Goal: Task Accomplishment & Management: Use online tool/utility

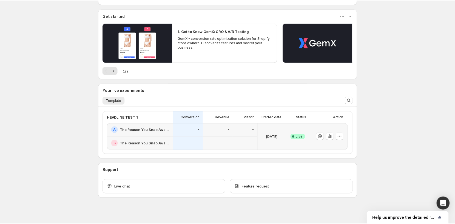
scroll to position [46, 0]
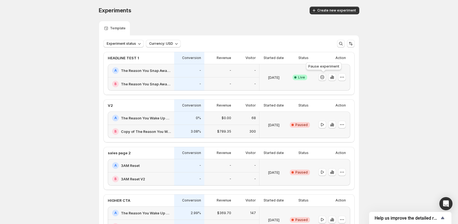
click at [325, 77] on icon "button" at bounding box center [322, 76] width 5 height 5
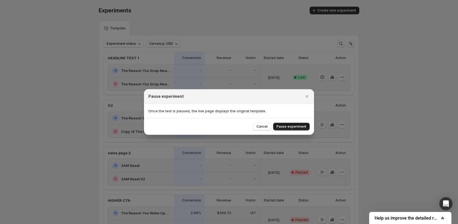
click at [298, 128] on span "Pause experiment" at bounding box center [291, 126] width 30 height 4
